Goal: Transaction & Acquisition: Obtain resource

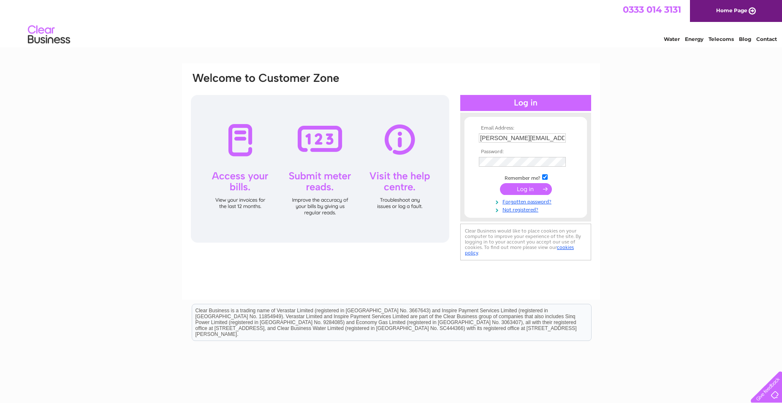
click at [523, 194] on input "submit" at bounding box center [526, 189] width 52 height 12
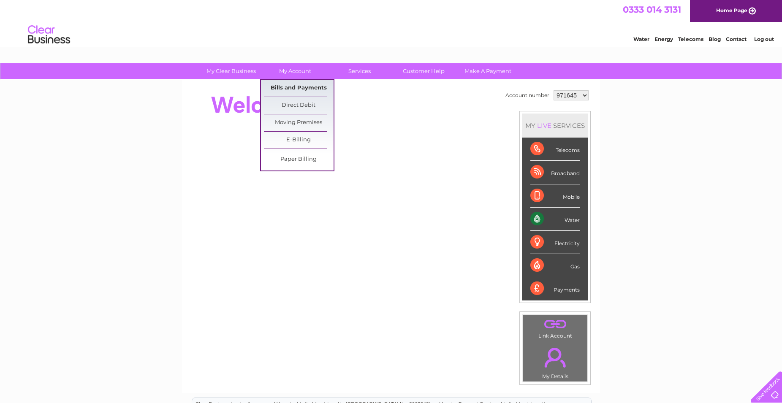
click at [290, 88] on link "Bills and Payments" at bounding box center [299, 88] width 70 height 17
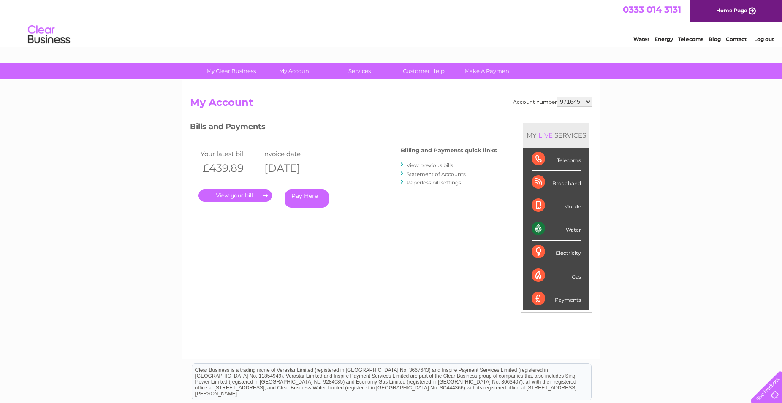
click at [241, 195] on link "." at bounding box center [234, 196] width 73 height 12
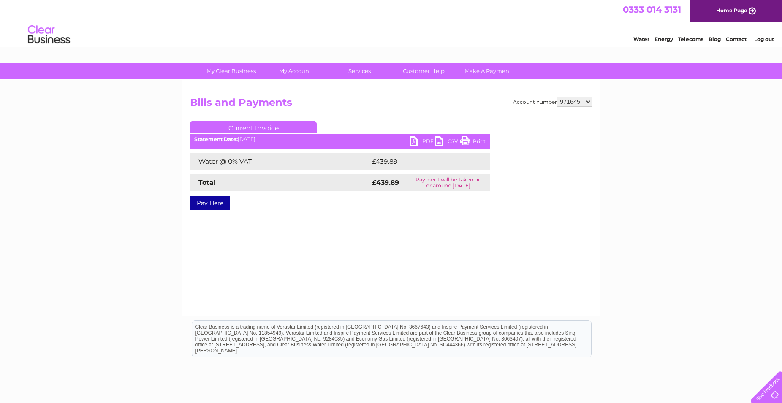
click at [414, 140] on link "PDF" at bounding box center [421, 142] width 25 height 12
